Goal: Task Accomplishment & Management: Complete application form

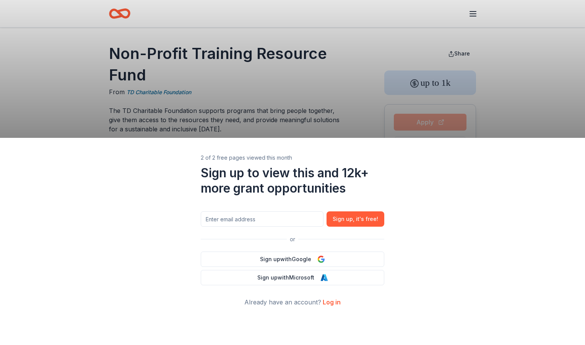
click at [316, 101] on div "2 of 2 free pages viewed this month Sign up to view this and 12k+ more grant op…" at bounding box center [292, 172] width 585 height 345
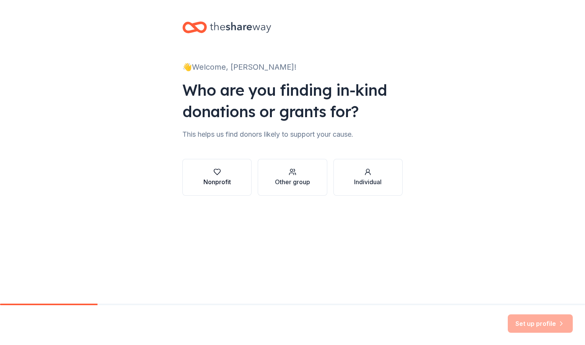
click at [217, 180] on div "Nonprofit" at bounding box center [217, 181] width 28 height 9
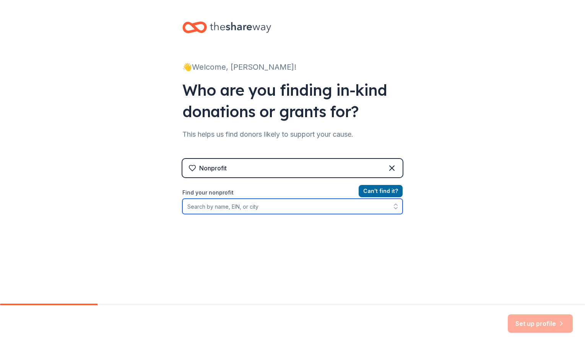
click at [271, 205] on input "Find your nonprofit" at bounding box center [292, 205] width 220 height 15
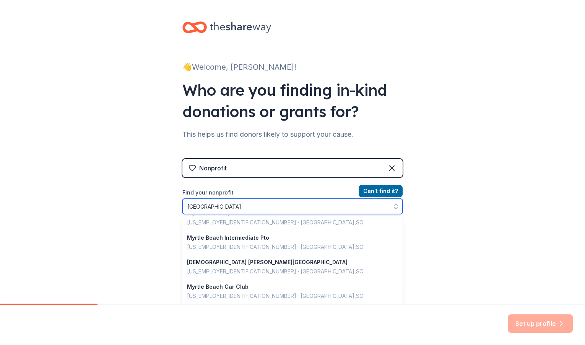
scroll to position [222, 0]
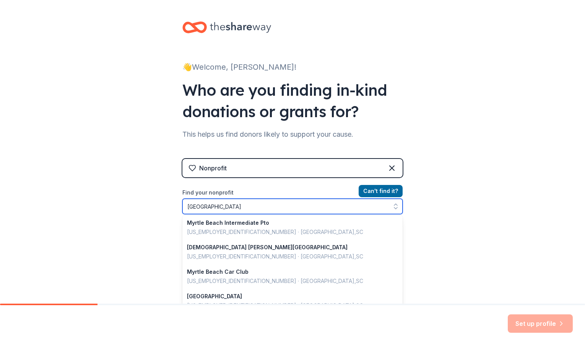
drag, startPoint x: 234, startPoint y: 205, endPoint x: 177, endPoint y: 200, distance: 57.2
click at [177, 200] on div "👋 Welcome, Eric! Who are you finding in-kind donations or grants for? This help…" at bounding box center [292, 163] width 245 height 327
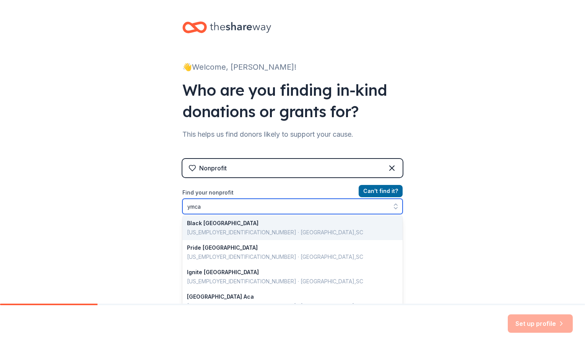
scroll to position [0, 0]
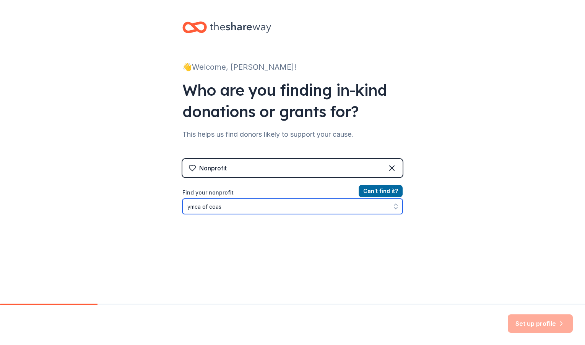
drag, startPoint x: 229, startPoint y: 206, endPoint x: 165, endPoint y: 207, distance: 64.2
click at [165, 207] on div "👋 Welcome, Eric! Who are you finding in-kind donations or grants for? This help…" at bounding box center [292, 163] width 585 height 327
drag, startPoint x: 250, startPoint y: 202, endPoint x: 179, endPoint y: 202, distance: 71.9
click at [179, 202] on div "👋 Welcome, Eric! Who are you finding in-kind donations or grants for? This help…" at bounding box center [292, 163] width 245 height 327
click at [229, 208] on input "myrtle beach ymca" at bounding box center [292, 205] width 220 height 15
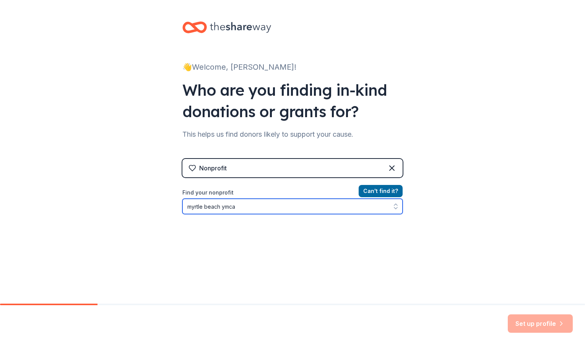
click at [229, 208] on input "myrtle beach ymca" at bounding box center [292, 205] width 220 height 15
type input "myrtle beach"
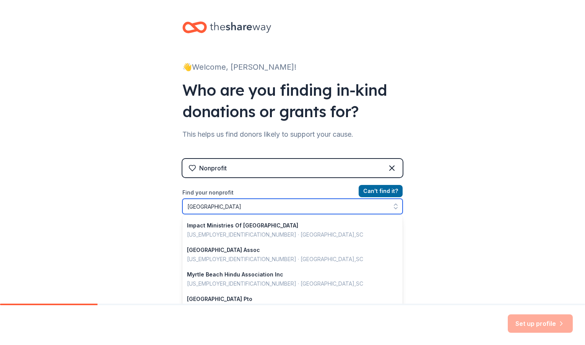
scroll to position [541, 0]
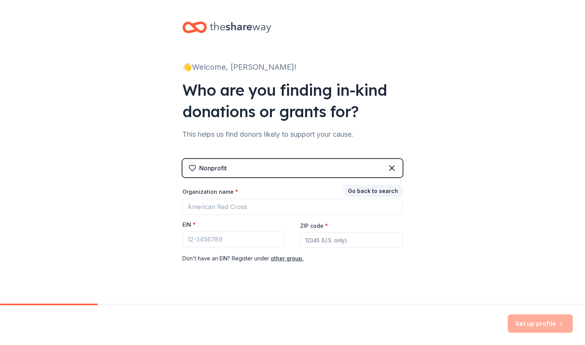
click at [372, 186] on div "Nonprofit Go back to search Organization name * EIN * ZIP code * Don ' t have a…" at bounding box center [292, 218] width 220 height 119
click at [242, 236] on input "EIN *" at bounding box center [233, 239] width 102 height 16
paste input "57-0747196"
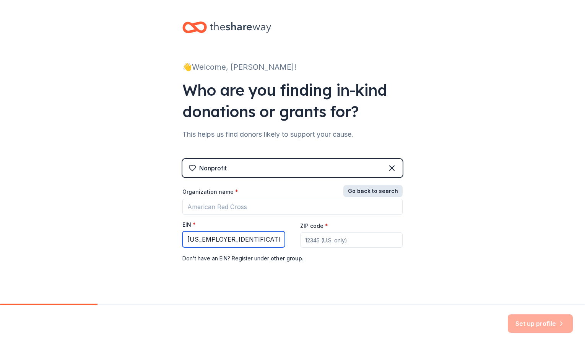
type input "57-0747196"
click at [369, 192] on button "Go back to search" at bounding box center [372, 191] width 59 height 12
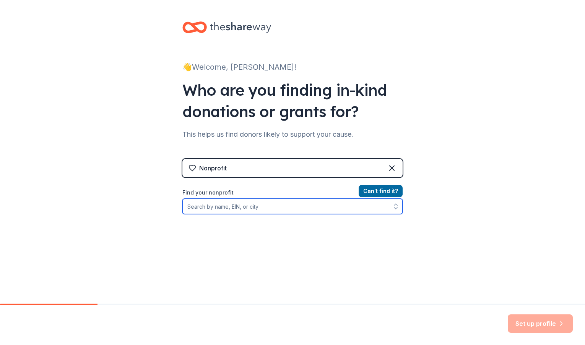
click at [309, 208] on input "Find your nonprofit" at bounding box center [292, 205] width 220 height 15
paste input "57-0747196"
type input "57-0747196"
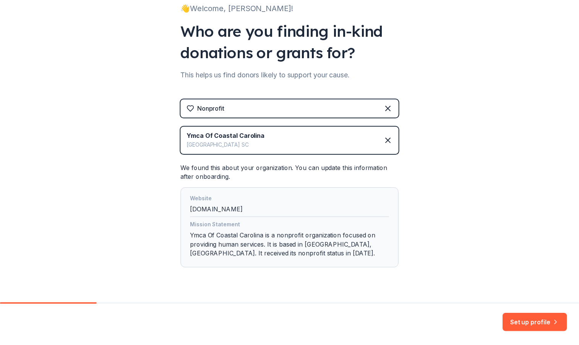
scroll to position [77, 0]
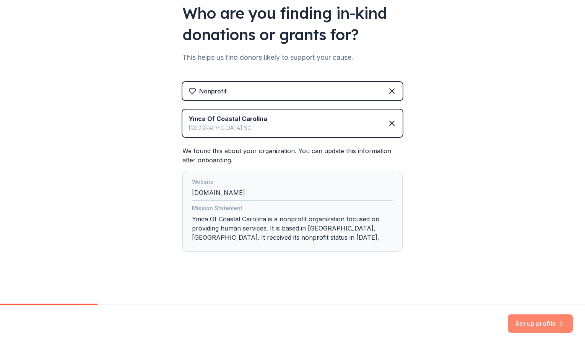
click at [522, 320] on button "Set up profile" at bounding box center [540, 323] width 65 height 18
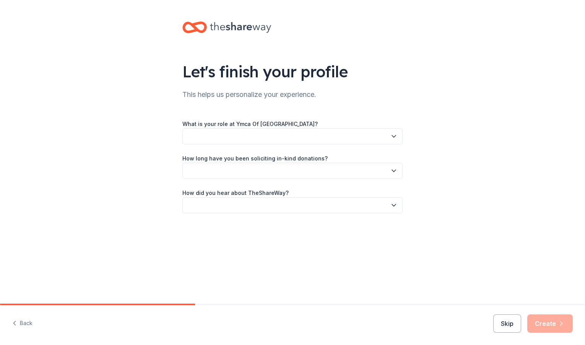
click at [394, 137] on icon "button" at bounding box center [394, 136] width 4 height 2
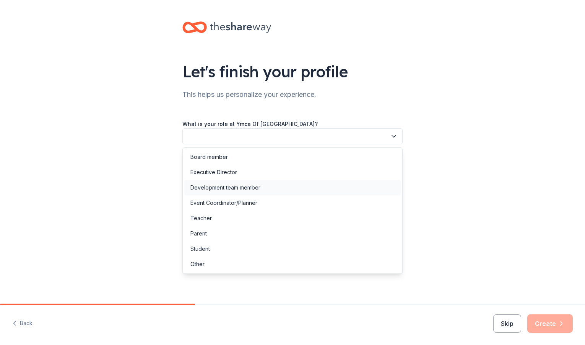
click at [353, 186] on div "Development team member" at bounding box center [292, 187] width 216 height 15
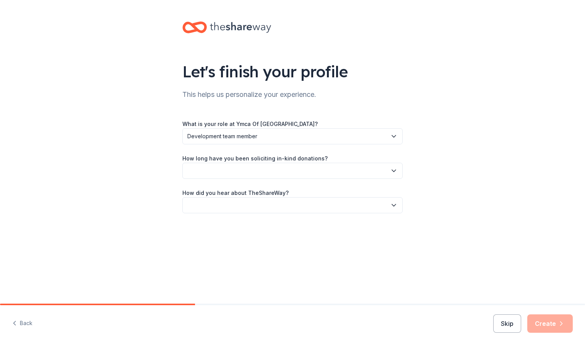
click at [360, 170] on button "button" at bounding box center [292, 171] width 220 height 16
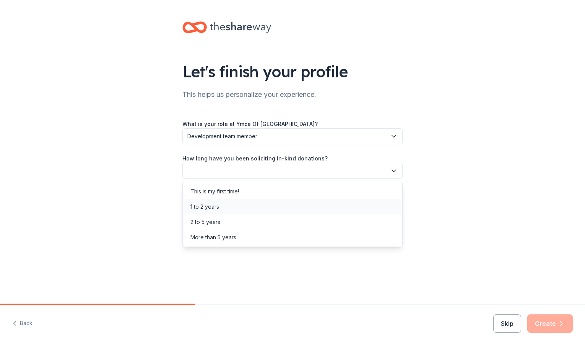
click at [339, 202] on div "1 to 2 years" at bounding box center [292, 206] width 216 height 15
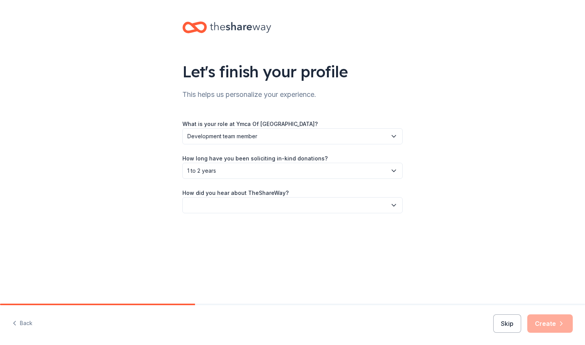
click at [340, 203] on button "button" at bounding box center [292, 205] width 220 height 16
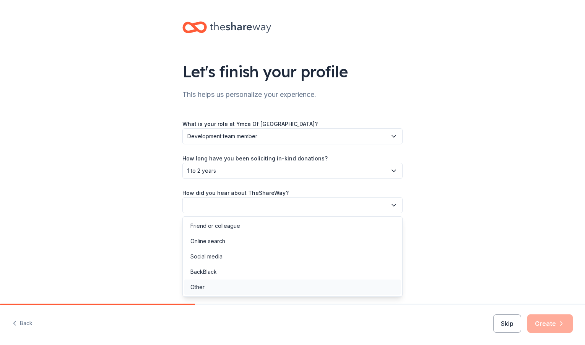
click at [303, 280] on div "Other" at bounding box center [292, 286] width 216 height 15
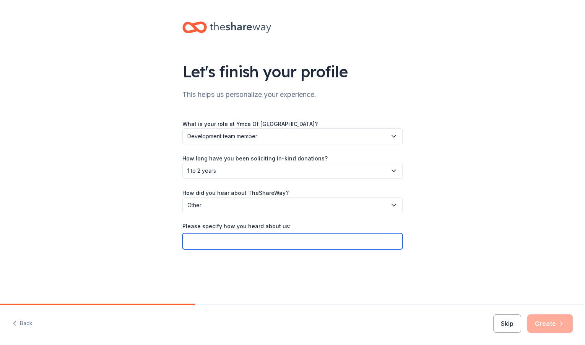
click at [289, 243] on input "Please specify how you heard about us:" at bounding box center [292, 241] width 220 height 16
type input "Boys and Girls Club of Grand Strand"
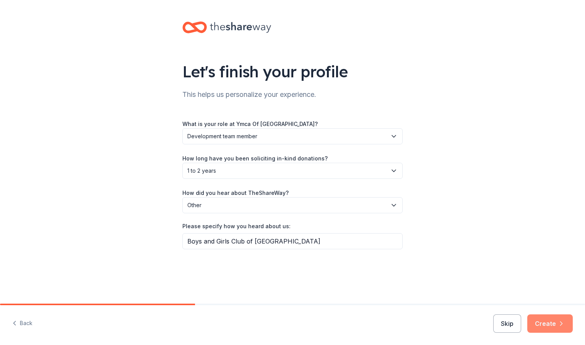
click at [549, 322] on button "Create" at bounding box center [550, 323] width 46 height 18
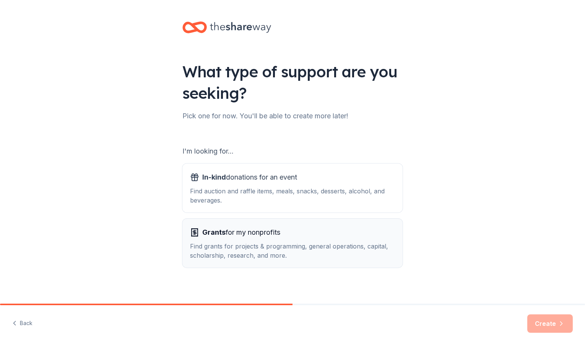
click at [323, 244] on div "Find grants for projects & programming, general operations, capital, scholarshi…" at bounding box center [292, 250] width 205 height 18
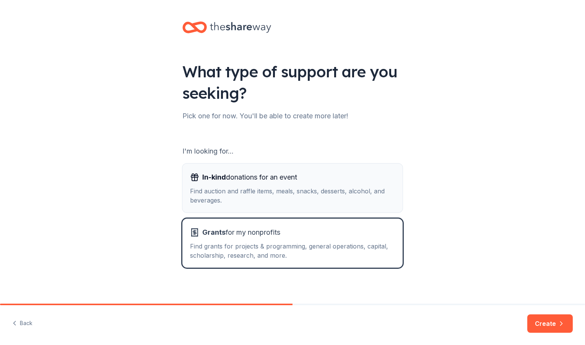
click at [340, 201] on div "Find auction and raffle items, meals, snacks, desserts, alcohol, and beverages." at bounding box center [292, 195] width 205 height 18
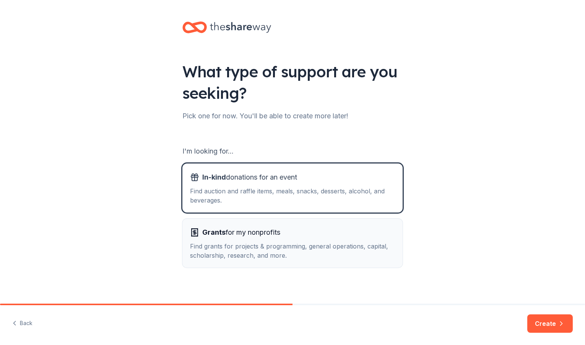
click at [344, 255] on div "Find grants for projects & programming, general operations, capital, scholarshi…" at bounding box center [292, 250] width 205 height 18
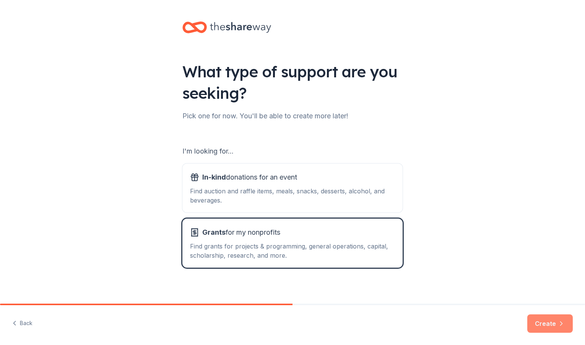
click at [540, 318] on button "Create" at bounding box center [550, 323] width 46 height 18
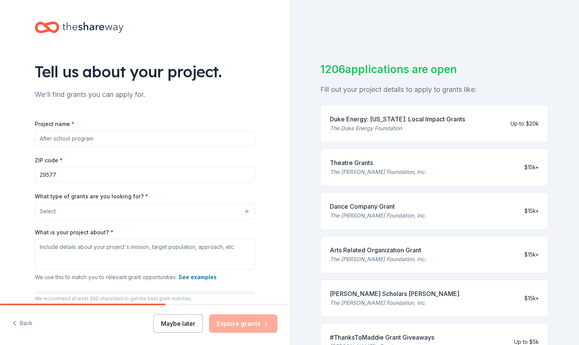
click at [184, 323] on button "Maybe later" at bounding box center [178, 323] width 50 height 18
click at [177, 323] on button "Maybe later" at bounding box center [178, 323] width 50 height 18
